Goal: Use online tool/utility: Utilize a website feature to perform a specific function

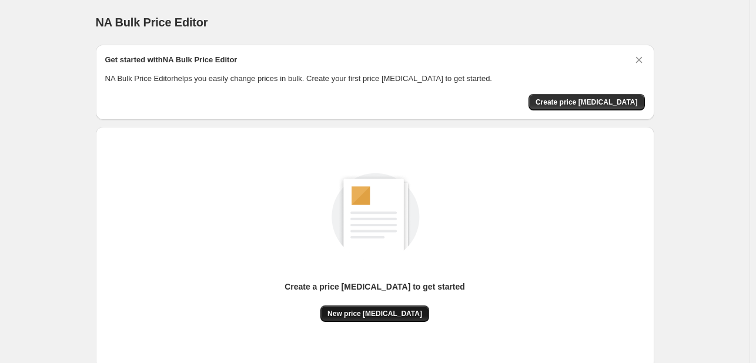
click at [409, 313] on span "New price [MEDICAL_DATA]" at bounding box center [374, 313] width 95 height 9
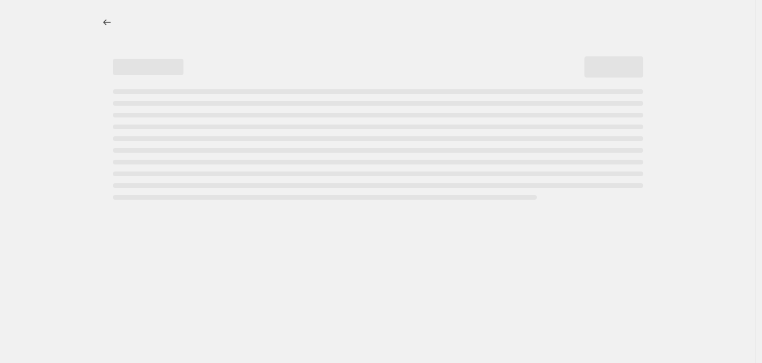
select select "percentage"
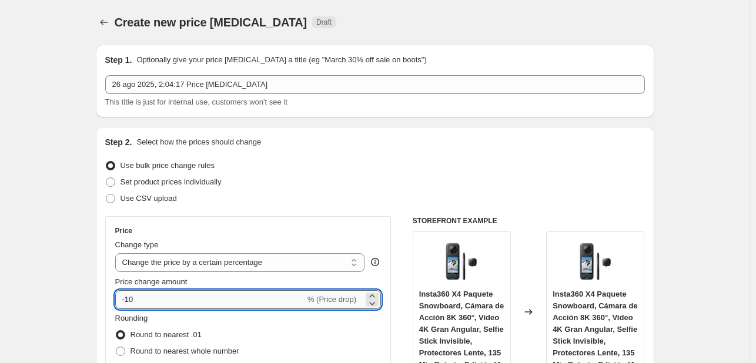
click at [185, 298] on input "-10" at bounding box center [210, 299] width 190 height 19
type input "-1"
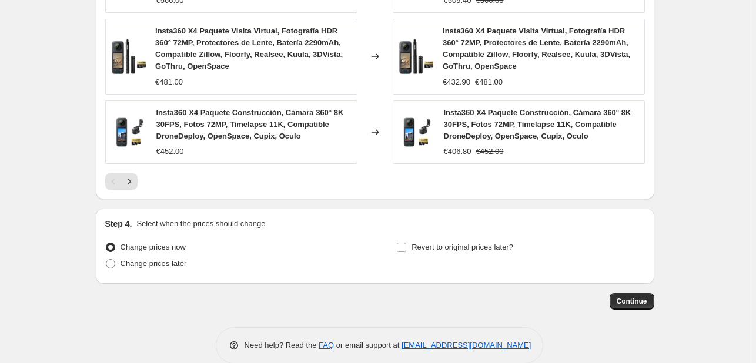
scroll to position [912, 0]
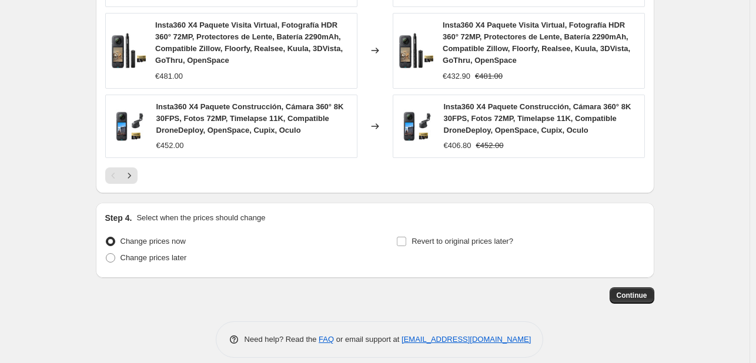
type input "-25"
click at [625, 291] on span "Continue" at bounding box center [631, 295] width 31 height 9
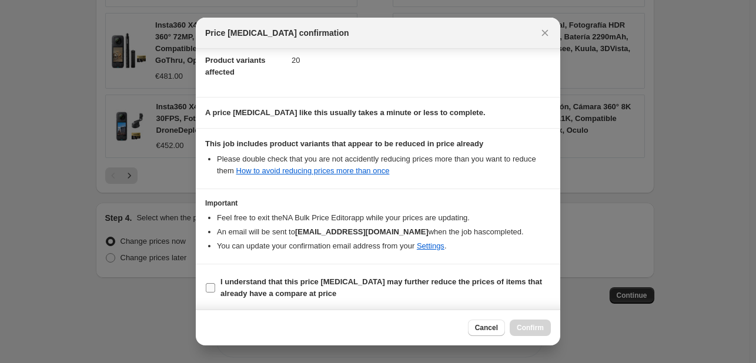
scroll to position [130, 0]
drag, startPoint x: 221, startPoint y: 293, endPoint x: 275, endPoint y: 291, distance: 54.1
click at [221, 293] on b "I understand that this price [MEDICAL_DATA] may further reduce the prices of it…" at bounding box center [380, 287] width 321 height 21
click at [215, 292] on input "I understand that this price [MEDICAL_DATA] may further reduce the prices of it…" at bounding box center [210, 287] width 9 height 9
checkbox input "true"
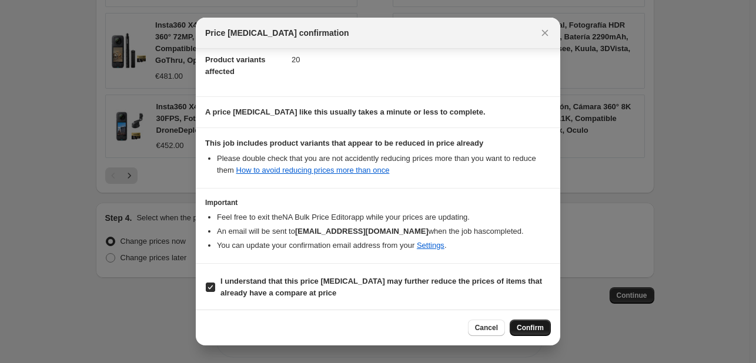
click at [548, 325] on button "Confirm" at bounding box center [529, 328] width 41 height 16
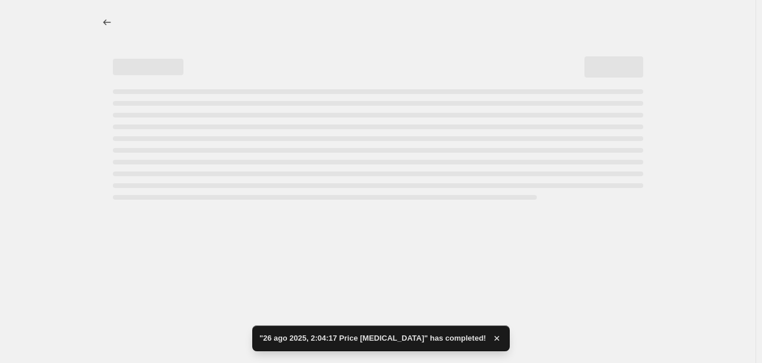
select select "percentage"
